Goal: Task Accomplishment & Management: Manage account settings

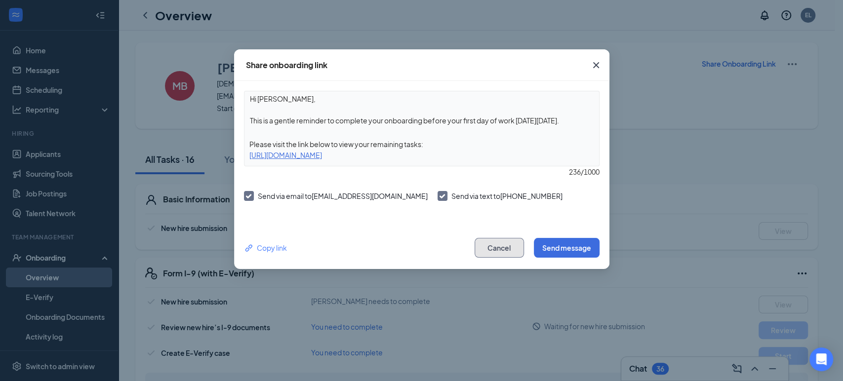
click at [514, 247] on button "Cancel" at bounding box center [499, 248] width 49 height 20
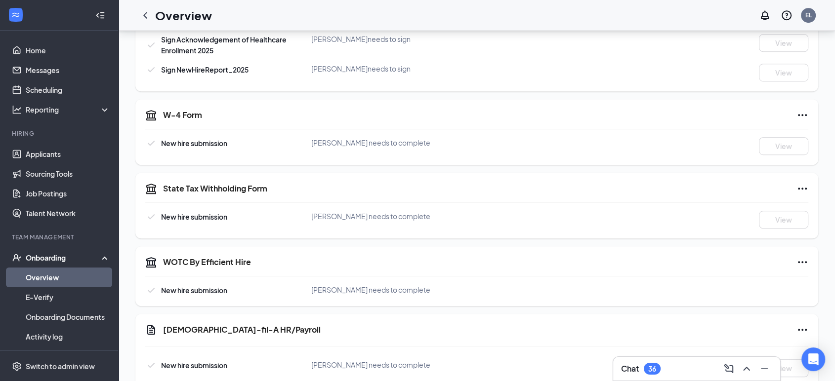
scroll to position [219, 0]
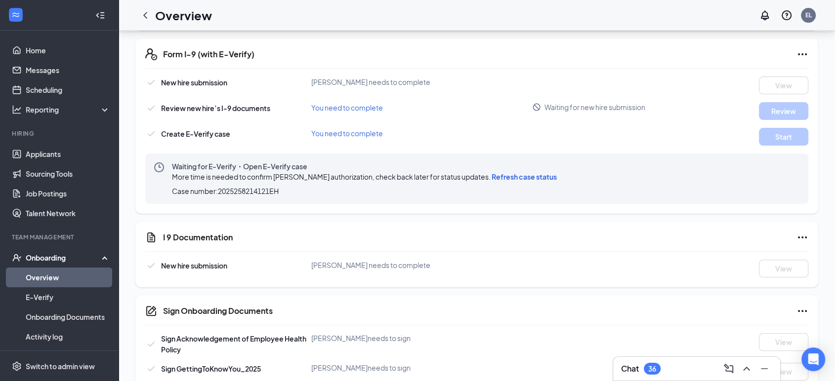
click at [76, 271] on link "Overview" at bounding box center [68, 278] width 84 height 20
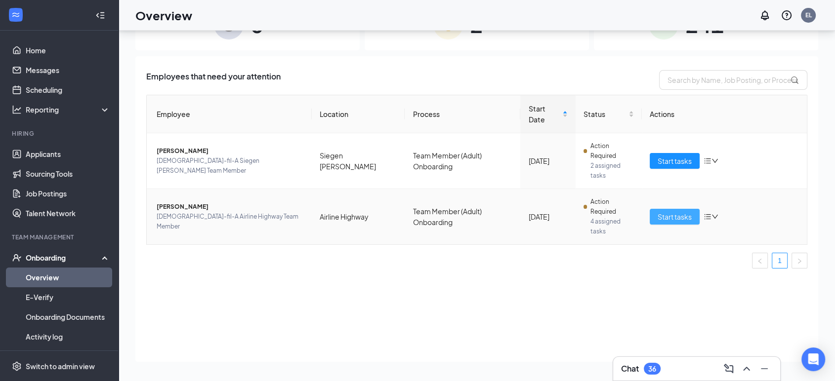
click at [688, 211] on span "Start tasks" at bounding box center [675, 216] width 34 height 11
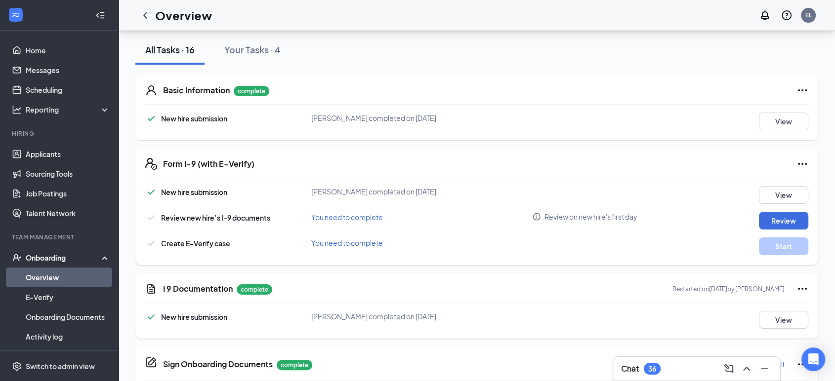
scroll to position [219, 0]
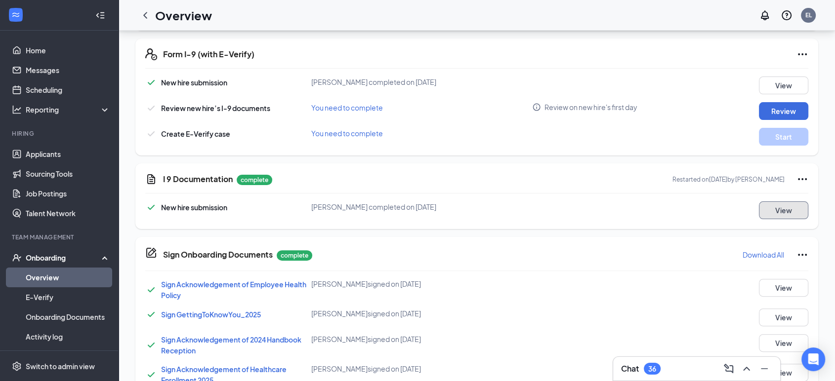
click at [783, 207] on button "View" at bounding box center [783, 211] width 49 height 18
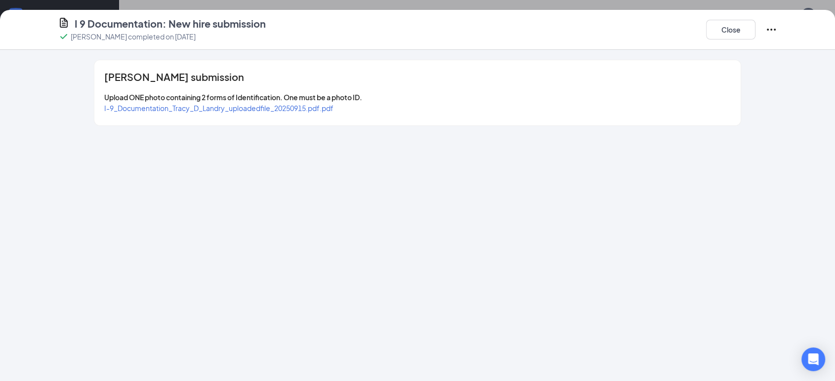
click at [242, 105] on span "I-9_Documentation_Tracy_D_Landry_uploadedfile_20250915.pdf.pdf" at bounding box center [218, 108] width 229 height 9
drag, startPoint x: 640, startPoint y: 302, endPoint x: 788, endPoint y: 123, distance: 232.7
click at [644, 298] on div "Tracy D Landry's submission Upload ONE photo containing 2 forms of Identificati…" at bounding box center [417, 216] width 835 height 332
click at [731, 27] on button "Close" at bounding box center [730, 30] width 49 height 20
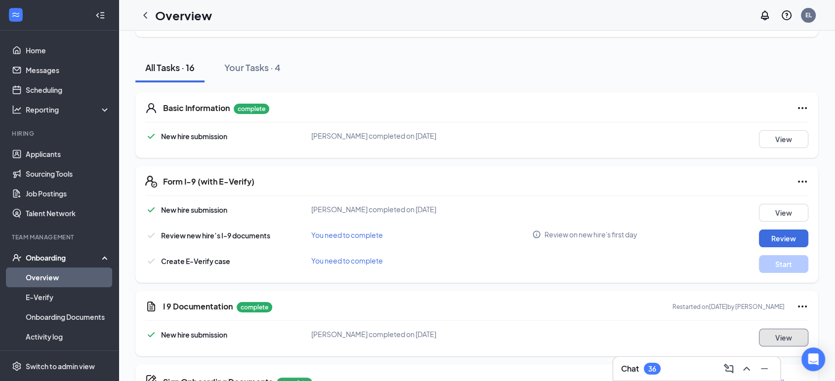
scroll to position [0, 0]
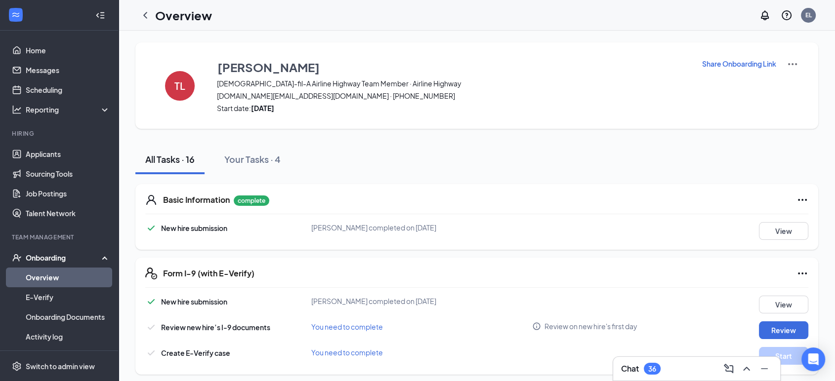
drag, startPoint x: 47, startPoint y: 278, endPoint x: 166, endPoint y: 356, distance: 142.4
click at [46, 278] on link "Overview" at bounding box center [68, 278] width 84 height 20
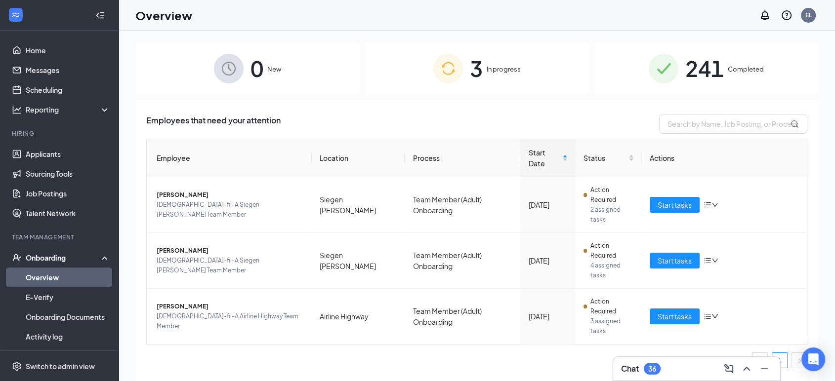
click at [529, 82] on div "3 In progress" at bounding box center [477, 68] width 224 height 52
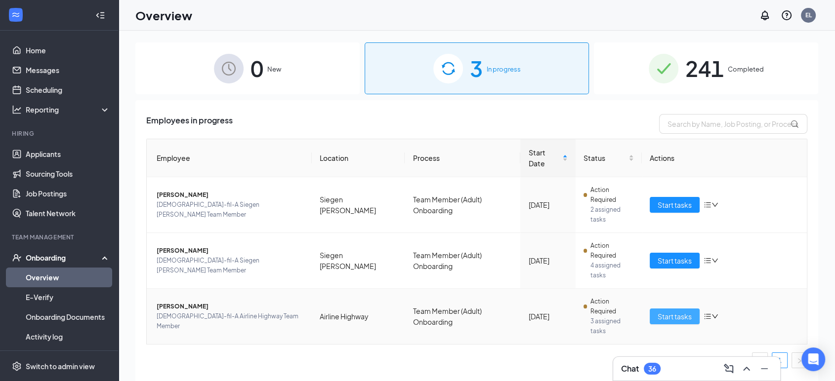
click at [694, 309] on button "Start tasks" at bounding box center [675, 317] width 50 height 16
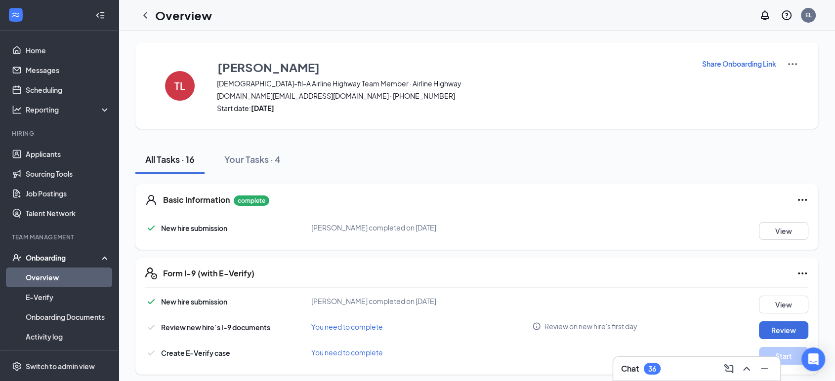
click at [86, 284] on link "Overview" at bounding box center [68, 278] width 84 height 20
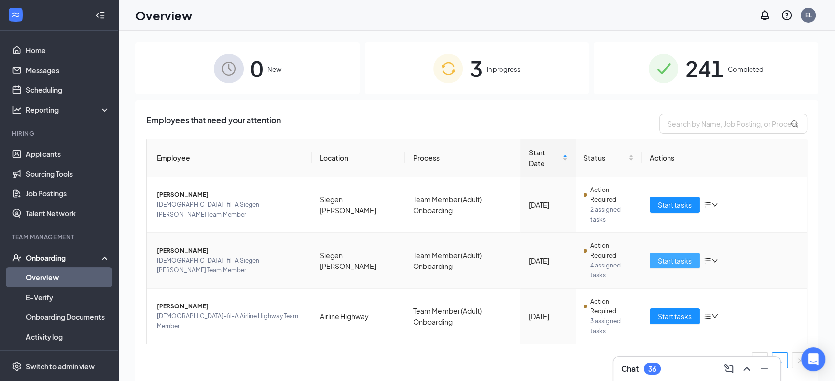
click at [681, 255] on span "Start tasks" at bounding box center [675, 260] width 34 height 11
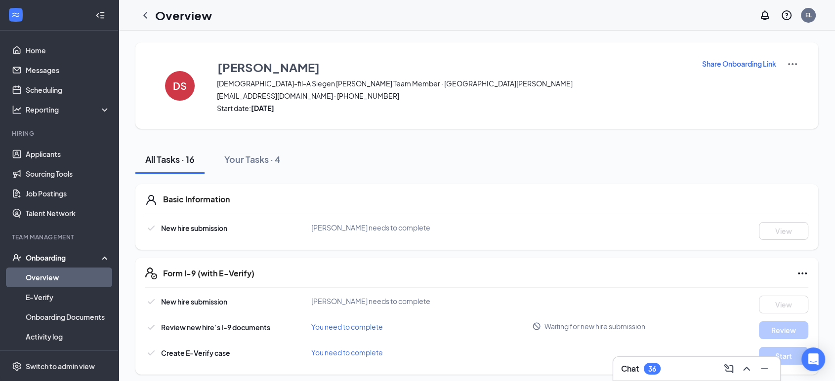
click at [738, 61] on p "Share Onboarding Link" at bounding box center [739, 64] width 74 height 10
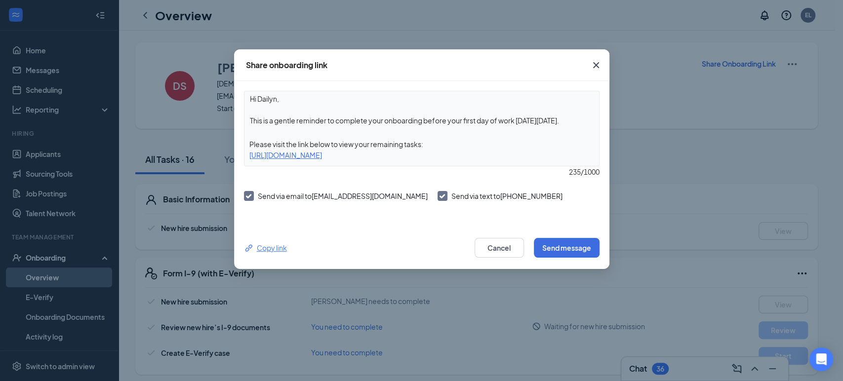
click at [281, 246] on div "Copy link" at bounding box center [265, 248] width 43 height 11
